Goal: Task Accomplishment & Management: Use online tool/utility

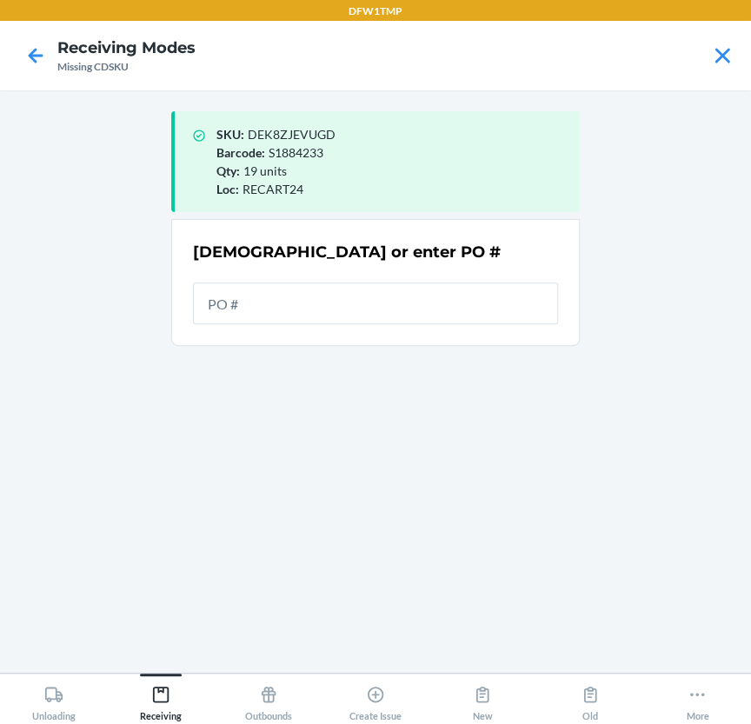
drag, startPoint x: 579, startPoint y: 435, endPoint x: 566, endPoint y: 425, distance: 16.2
click at [579, 435] on div "SKU : DEK8ZJEVUGD Barcode : S1884233 Qty : 19 units Loc : RECART24 Scan or ente…" at bounding box center [375, 381] width 409 height 555
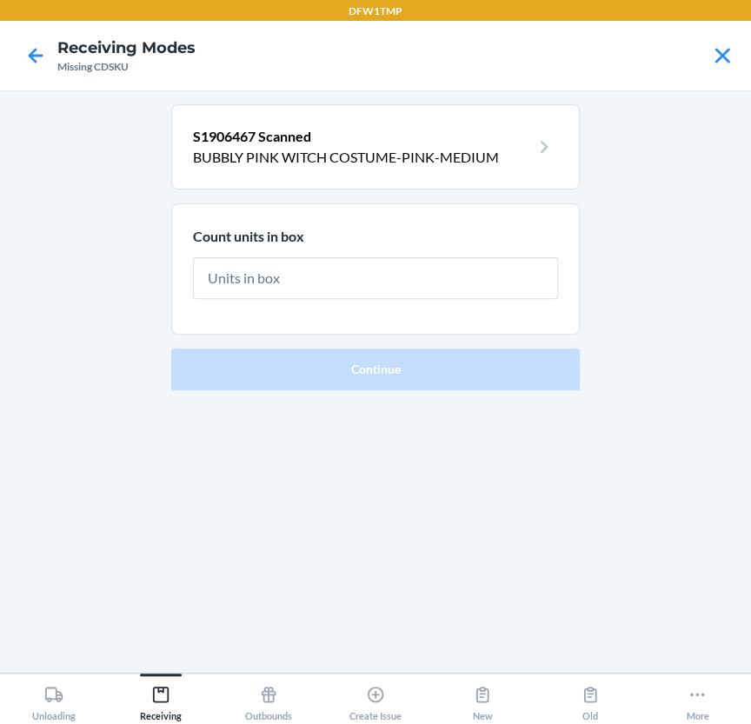
type input "4"
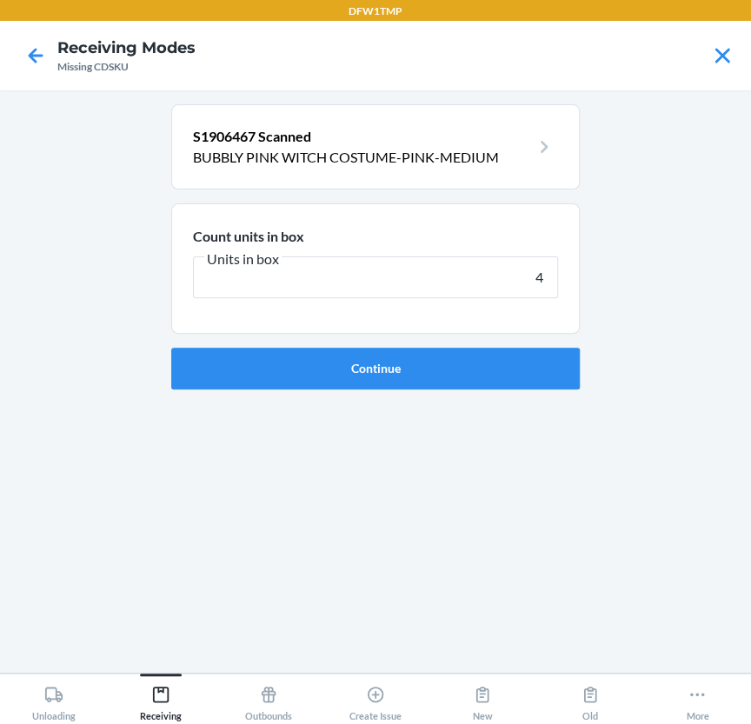
click button "Continue" at bounding box center [375, 369] width 409 height 42
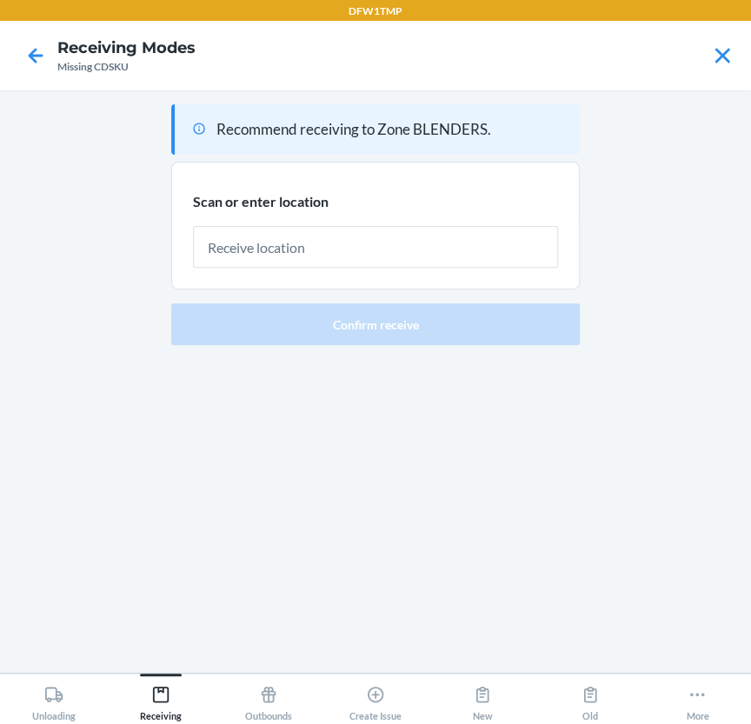
click at [531, 217] on div at bounding box center [375, 240] width 365 height 56
click at [45, 58] on icon at bounding box center [36, 56] width 30 height 30
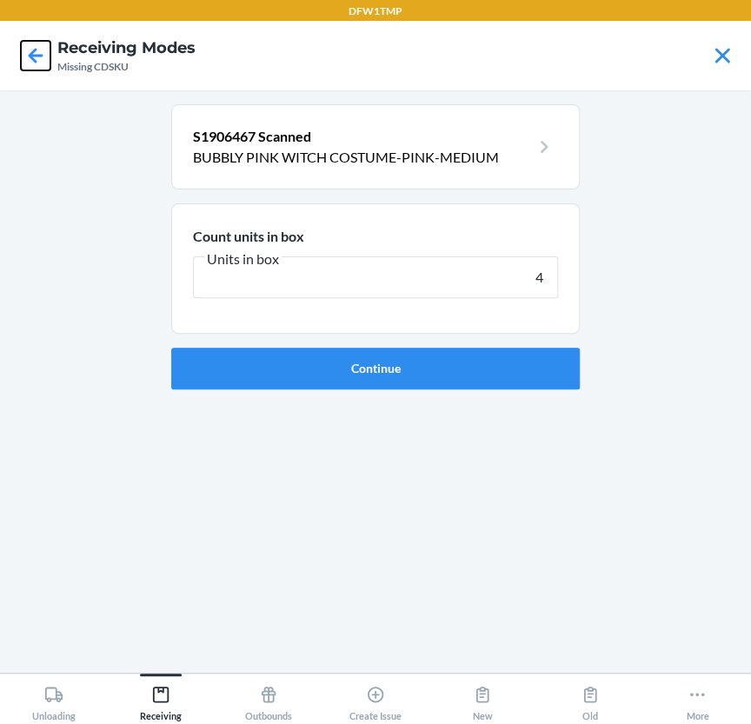
click at [44, 58] on icon at bounding box center [36, 56] width 30 height 30
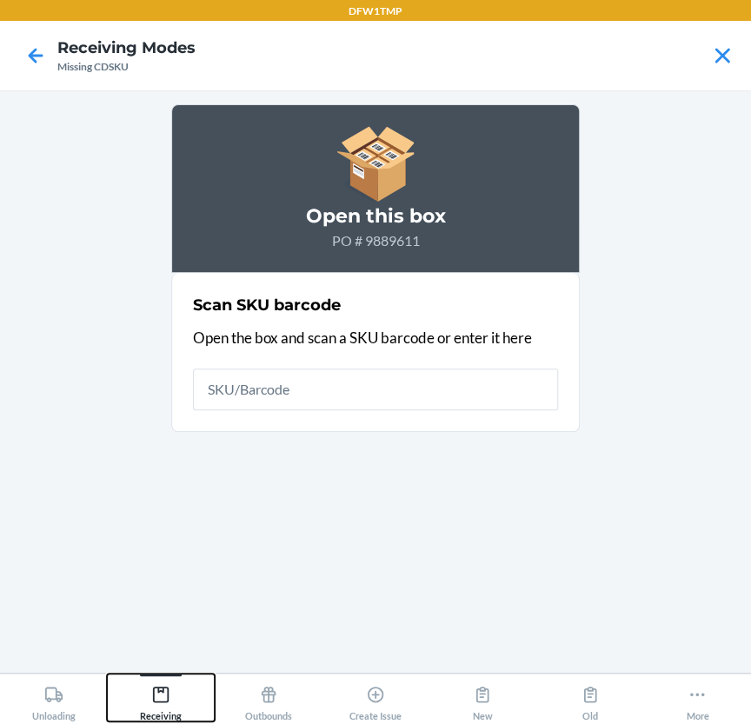
click at [157, 696] on icon at bounding box center [160, 694] width 19 height 19
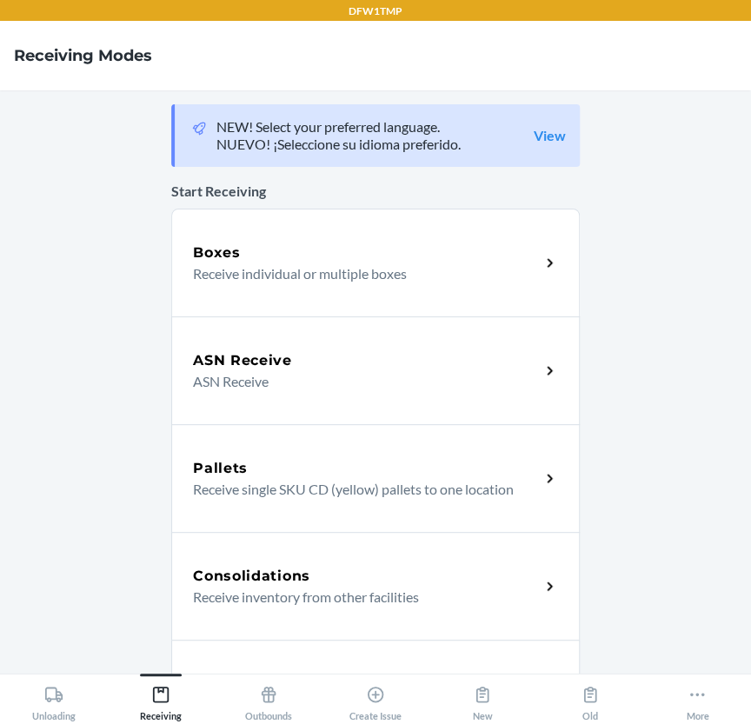
click at [228, 353] on h5 "ASN Receive" at bounding box center [242, 360] width 99 height 21
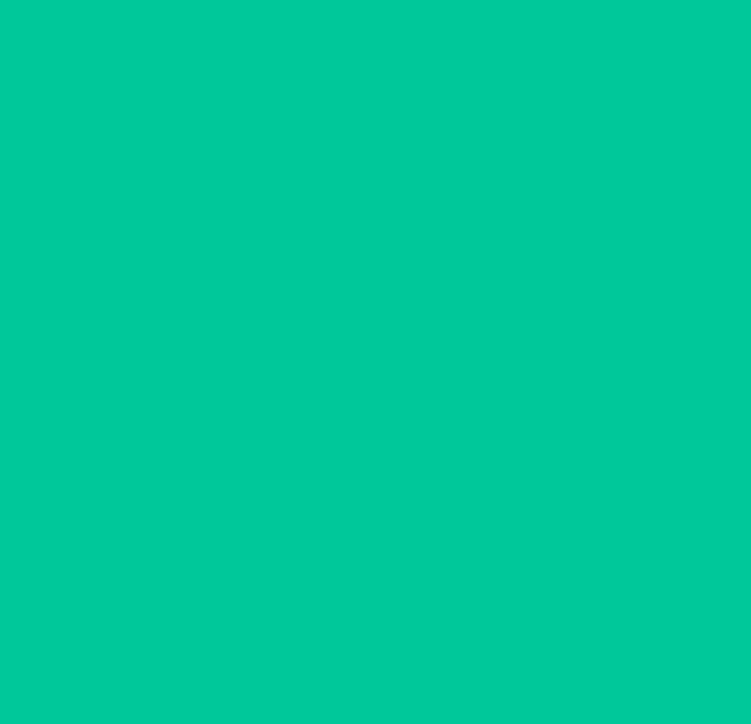
scroll to position [41, 0]
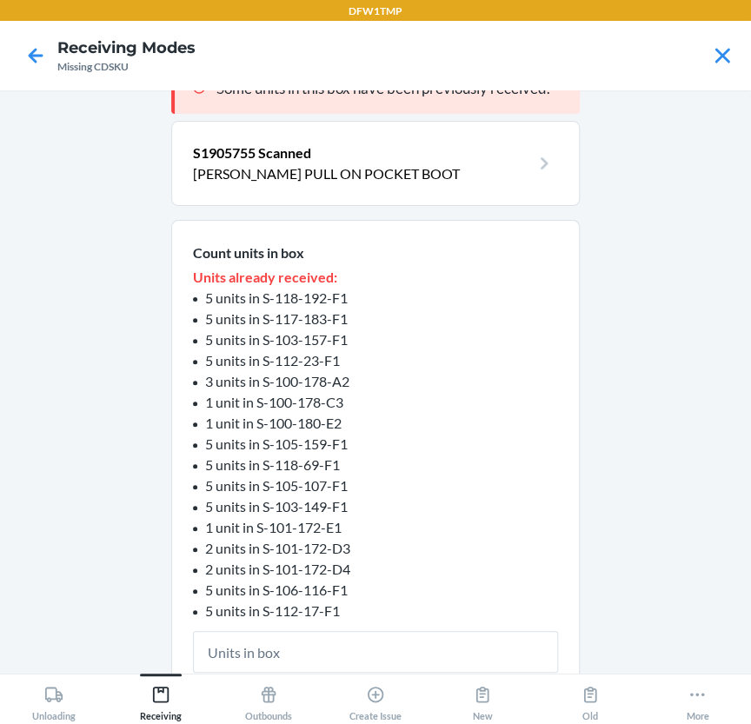
click at [622, 250] on main "Some units in this box have been previously received. S1905755 Scanned [PERSON_…" at bounding box center [375, 381] width 751 height 583
click at [4, 65] on nav "Receiving Modes Missing CDSKU" at bounding box center [375, 56] width 751 height 70
click at [36, 57] on icon at bounding box center [36, 56] width 30 height 30
